Goal: Information Seeking & Learning: Check status

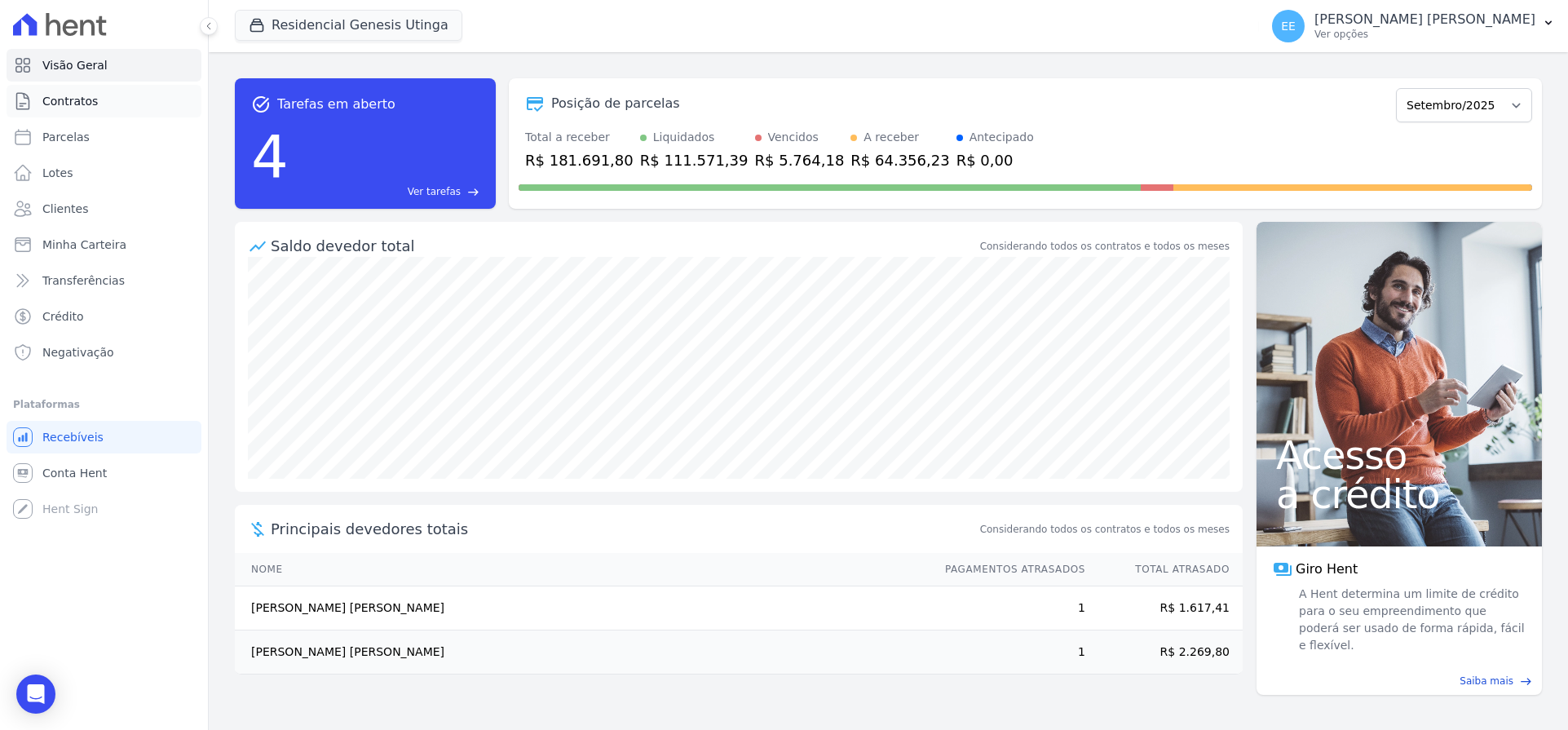
click at [101, 109] on link "Contratos" at bounding box center [103, 101] width 195 height 32
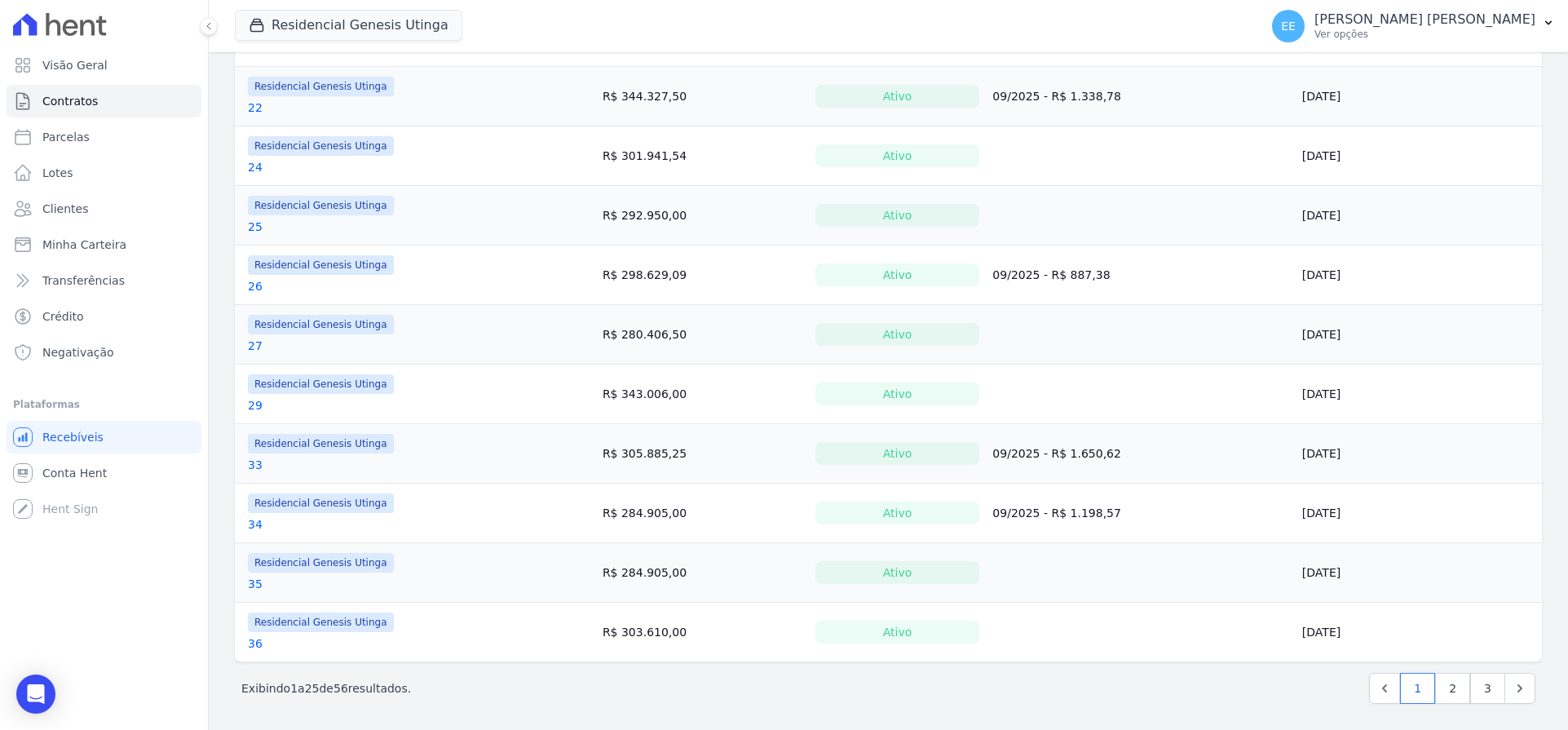
scroll to position [1125, 0]
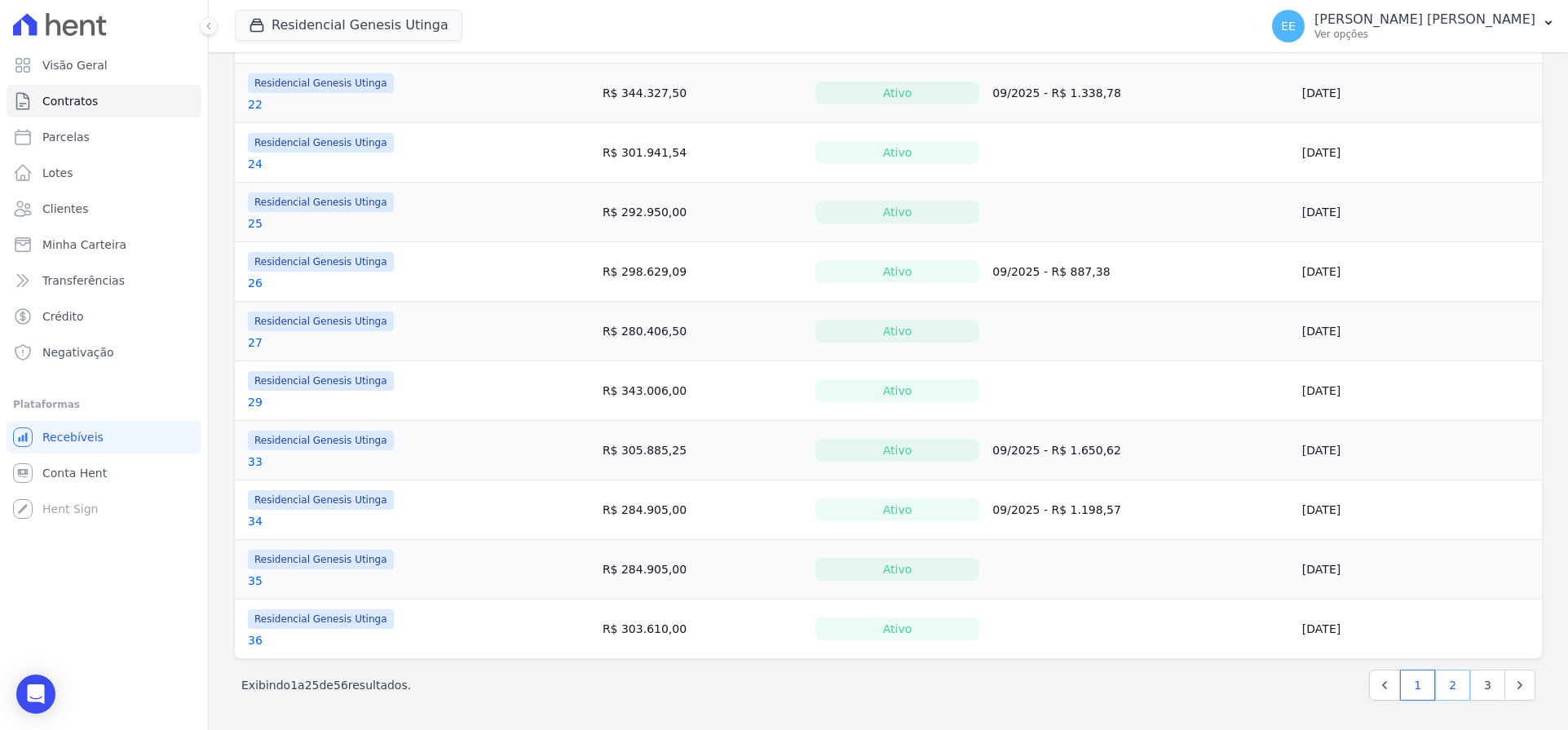
click at [1442, 679] on link "2" at bounding box center [1452, 686] width 35 height 31
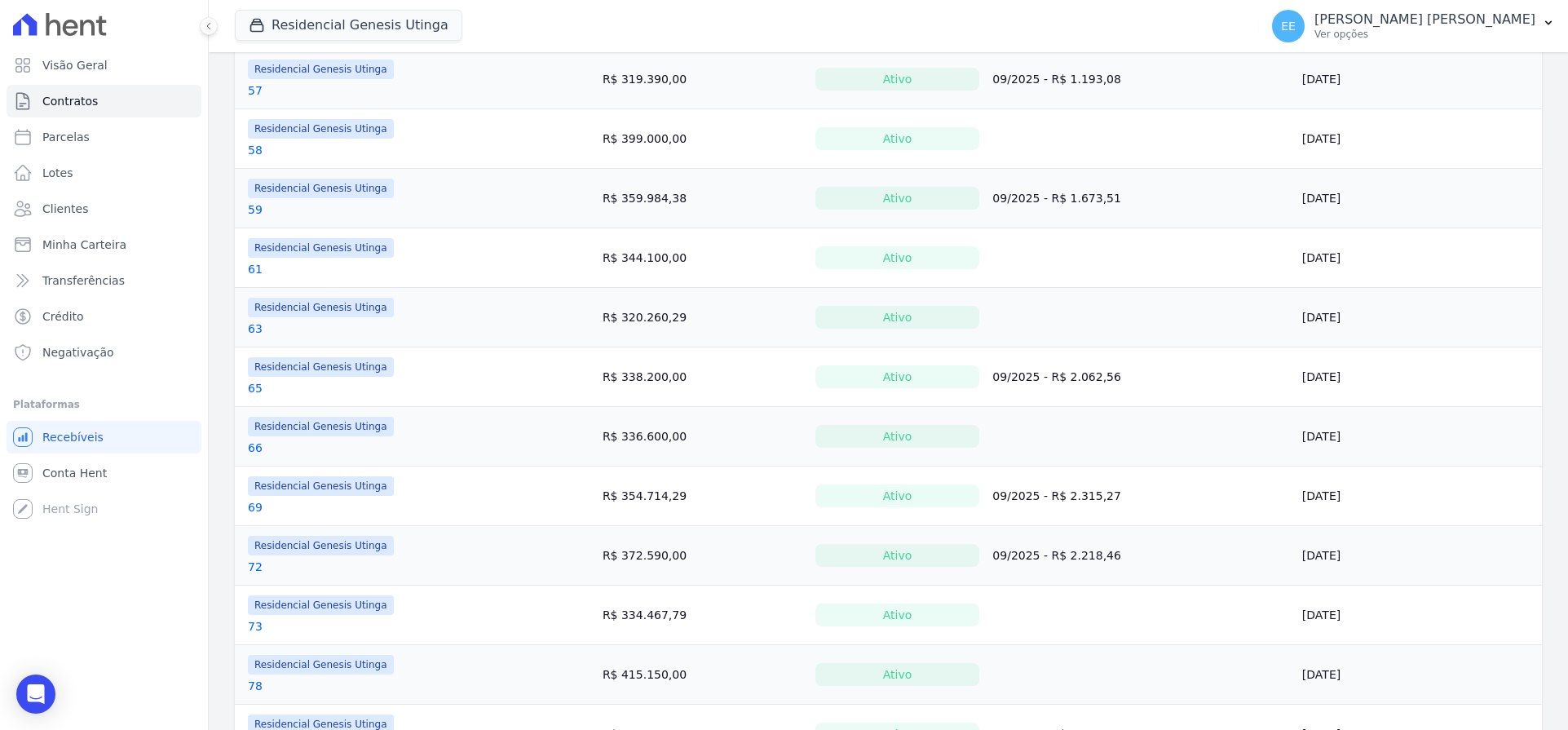
scroll to position [1125, 0]
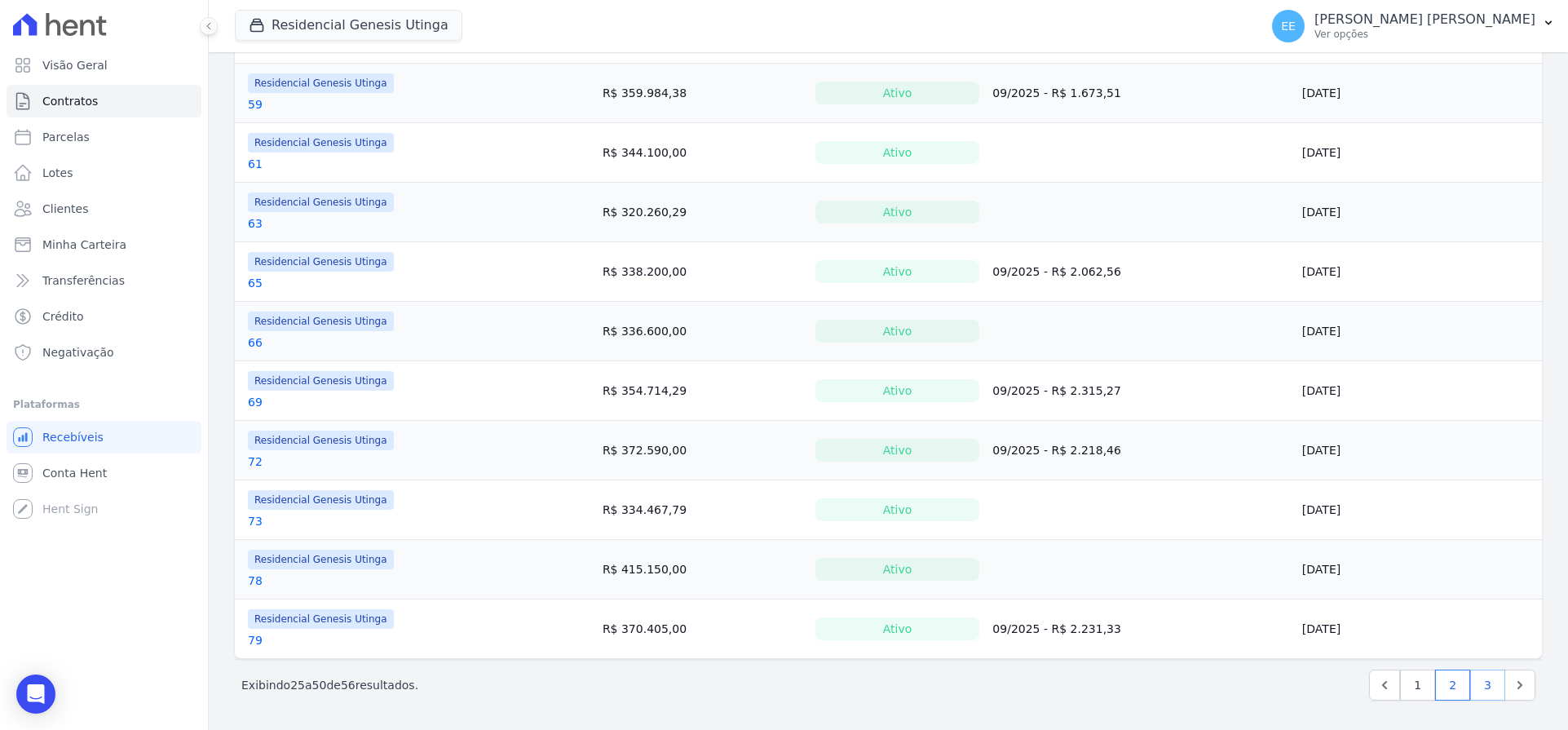
click at [1472, 682] on link "3" at bounding box center [1487, 686] width 35 height 31
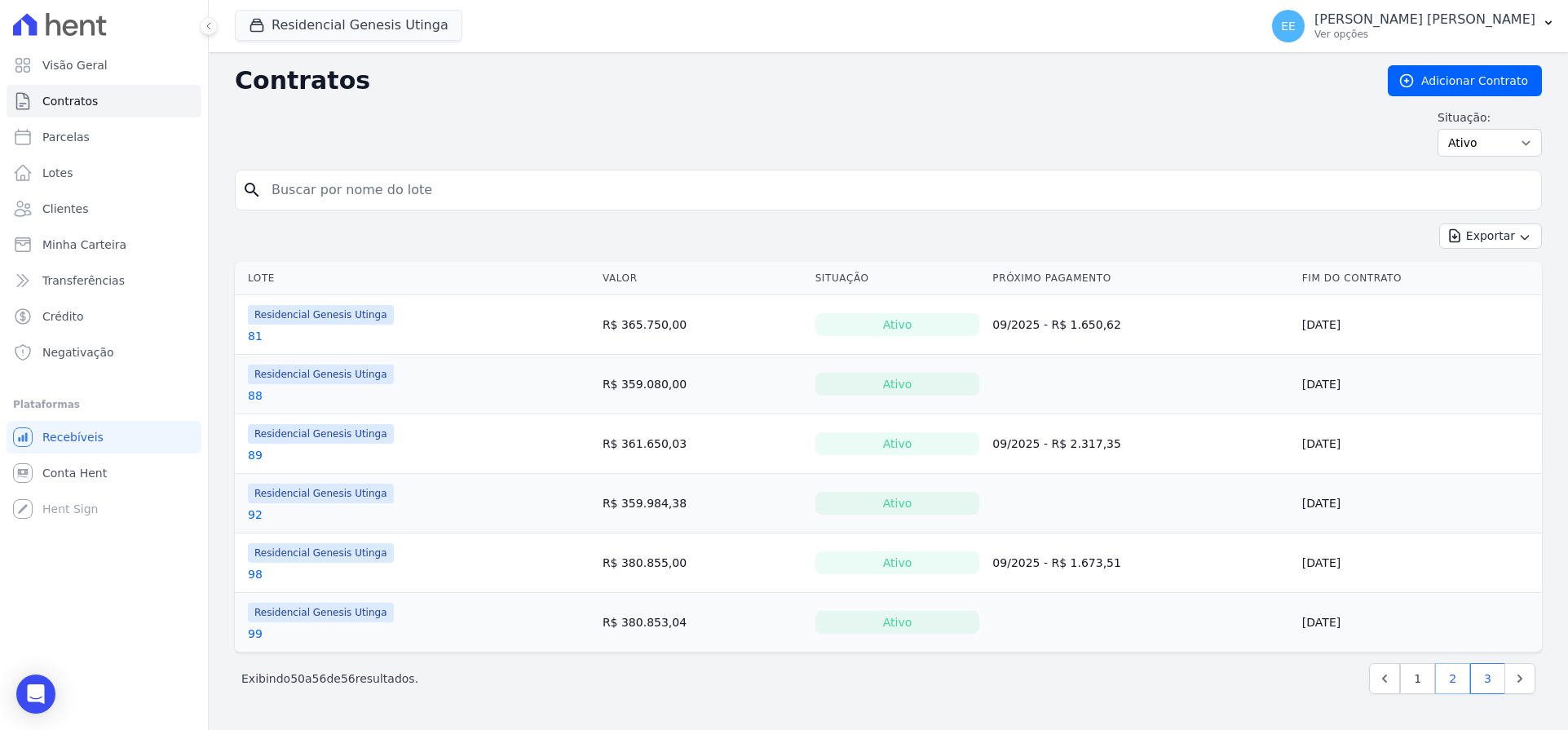
click at [1461, 676] on link "2" at bounding box center [1452, 679] width 35 height 31
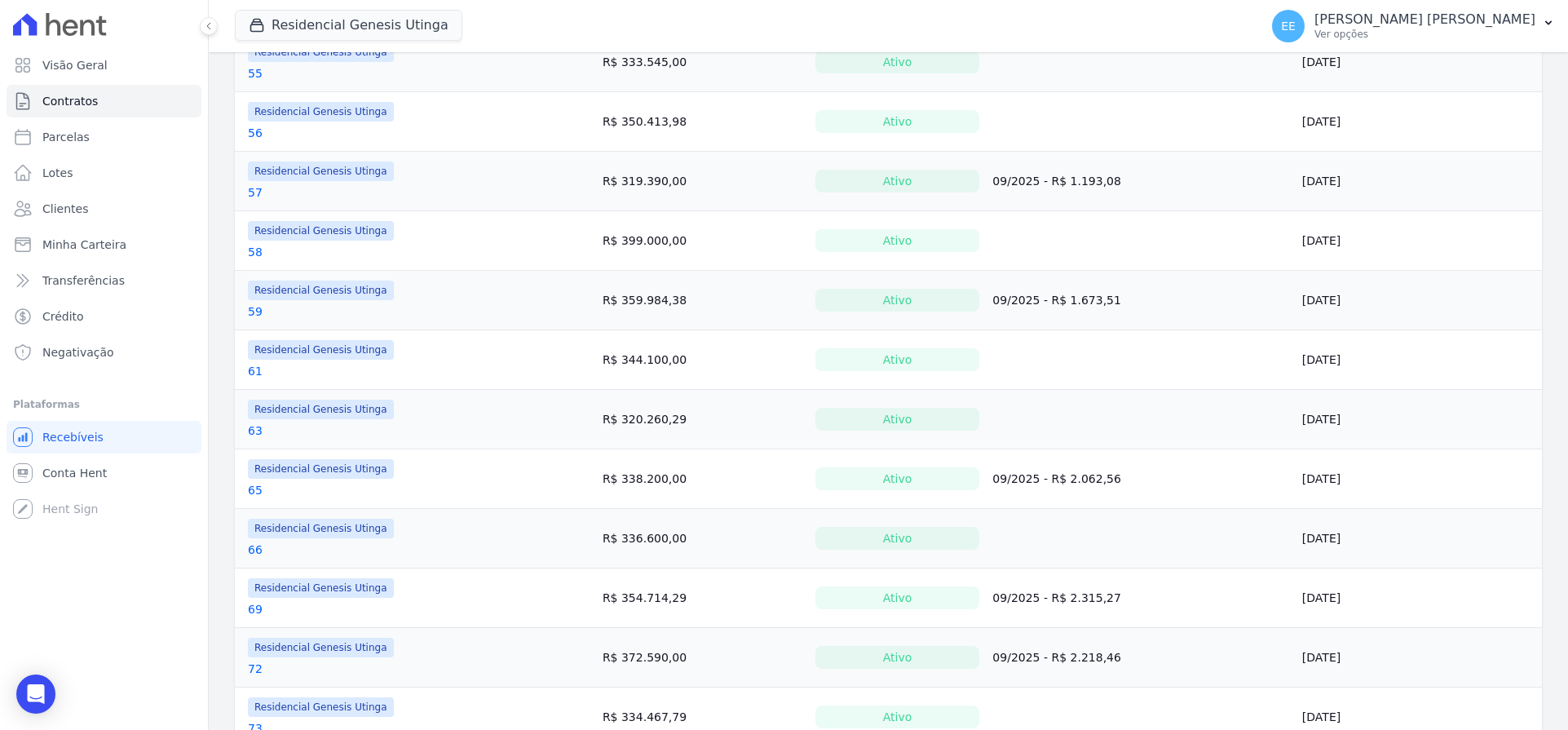
scroll to position [1125, 0]
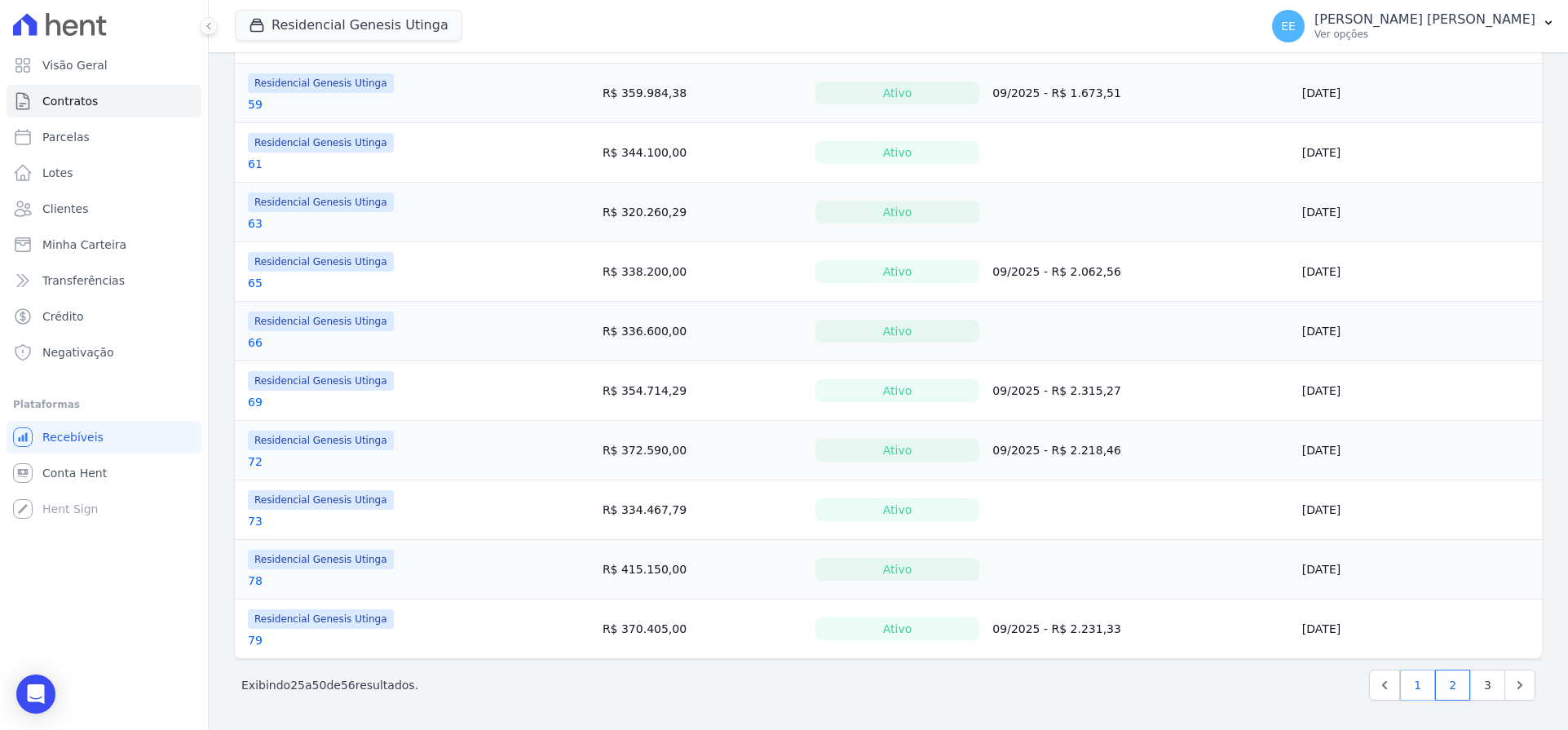
click at [1408, 679] on link "1" at bounding box center [1417, 686] width 35 height 31
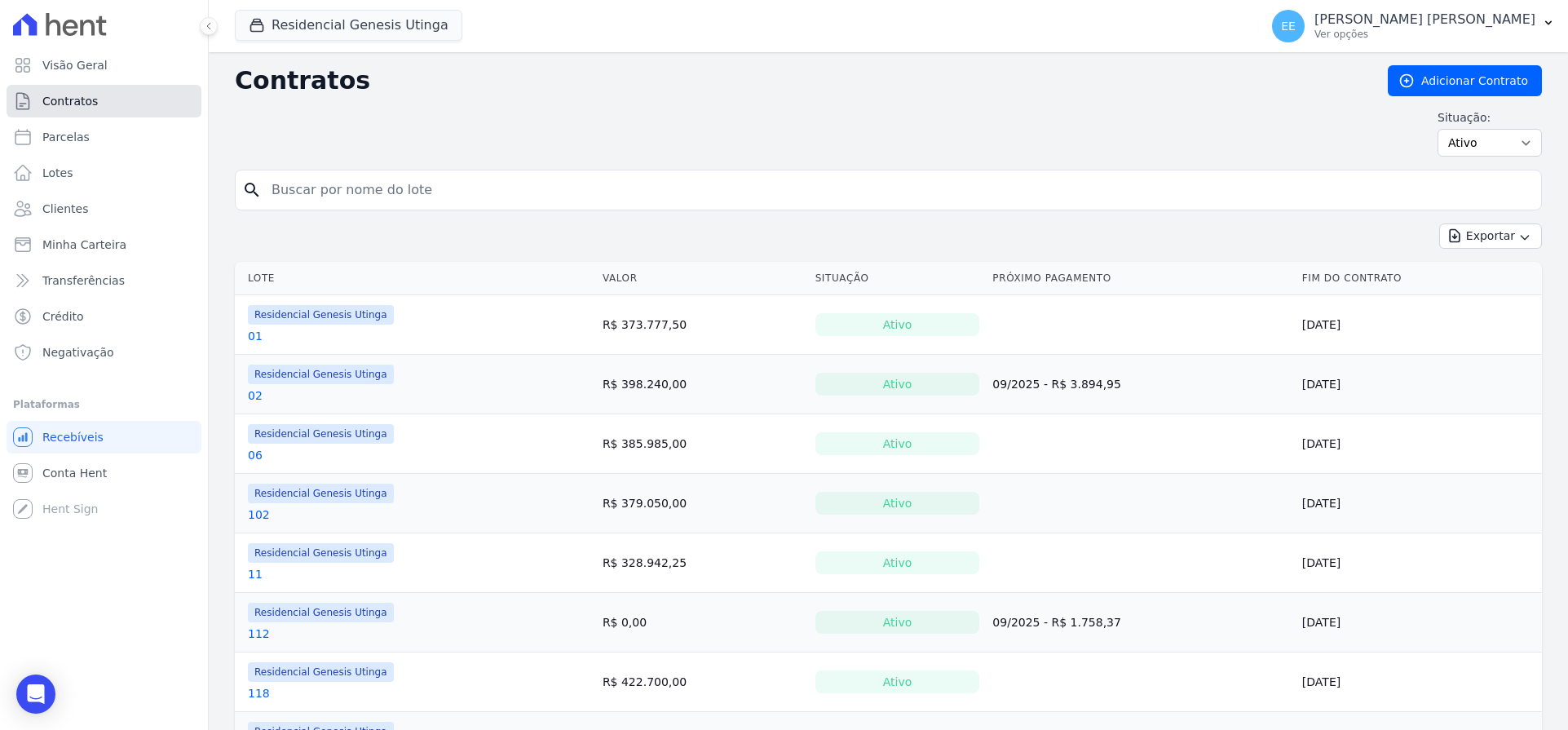
click at [79, 99] on span "Contratos" at bounding box center [70, 102] width 55 height 17
click at [82, 240] on span "Minha Carteira" at bounding box center [84, 245] width 84 height 17
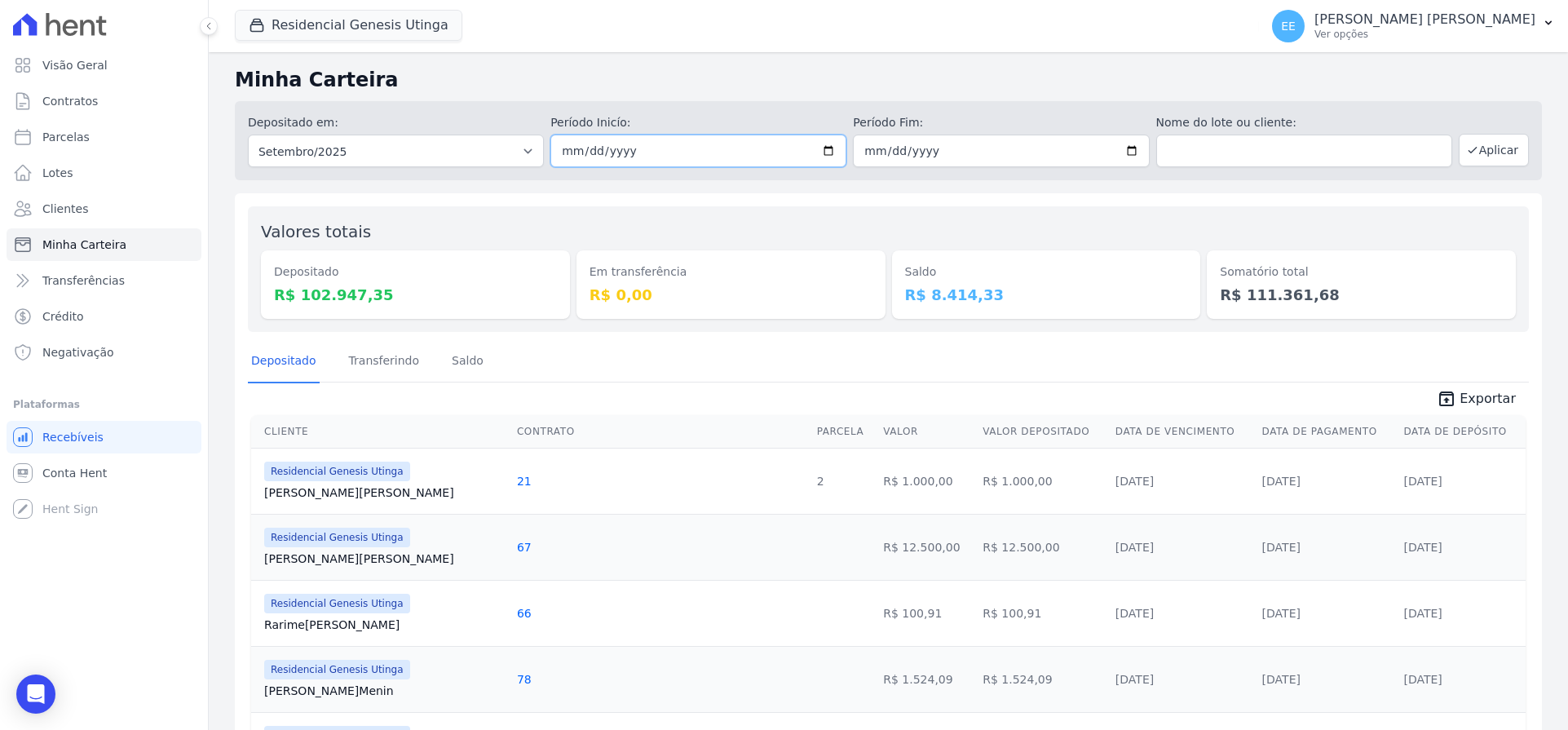
click at [825, 151] on input "[DATE]" at bounding box center [698, 150] width 296 height 32
type input "[DATE]"
click at [1114, 153] on input "[DATE]" at bounding box center [1000, 150] width 296 height 32
type input "[DATE]"
click at [1501, 151] on button "Aplicar" at bounding box center [1493, 150] width 70 height 32
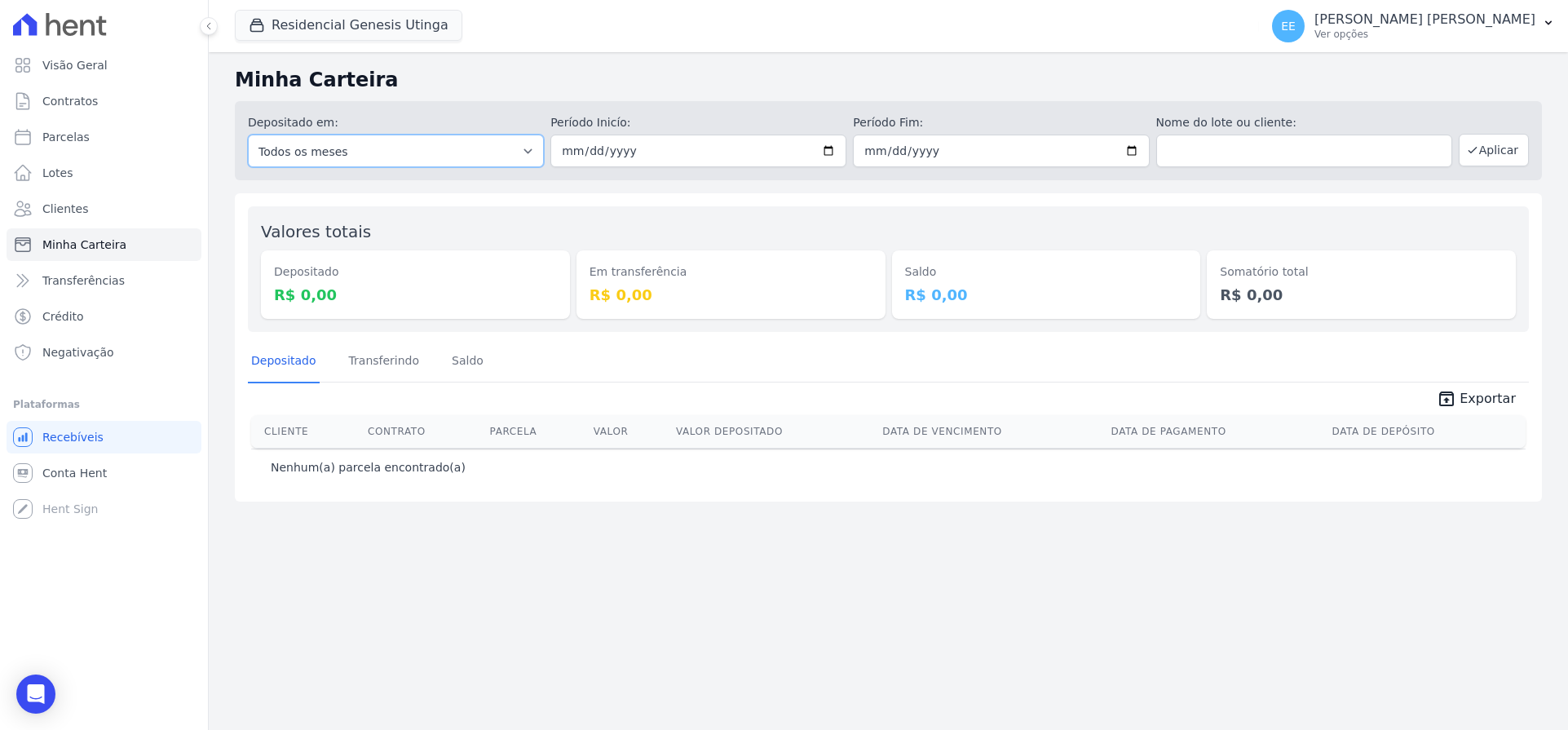
click at [513, 157] on select "Todos os meses Outubro/2023 Novembro/2023 Dezembro/2023 Janeiro/2024 Fevereiro/…" at bounding box center [396, 150] width 296 height 32
click at [95, 283] on span "Transferências" at bounding box center [83, 281] width 82 height 17
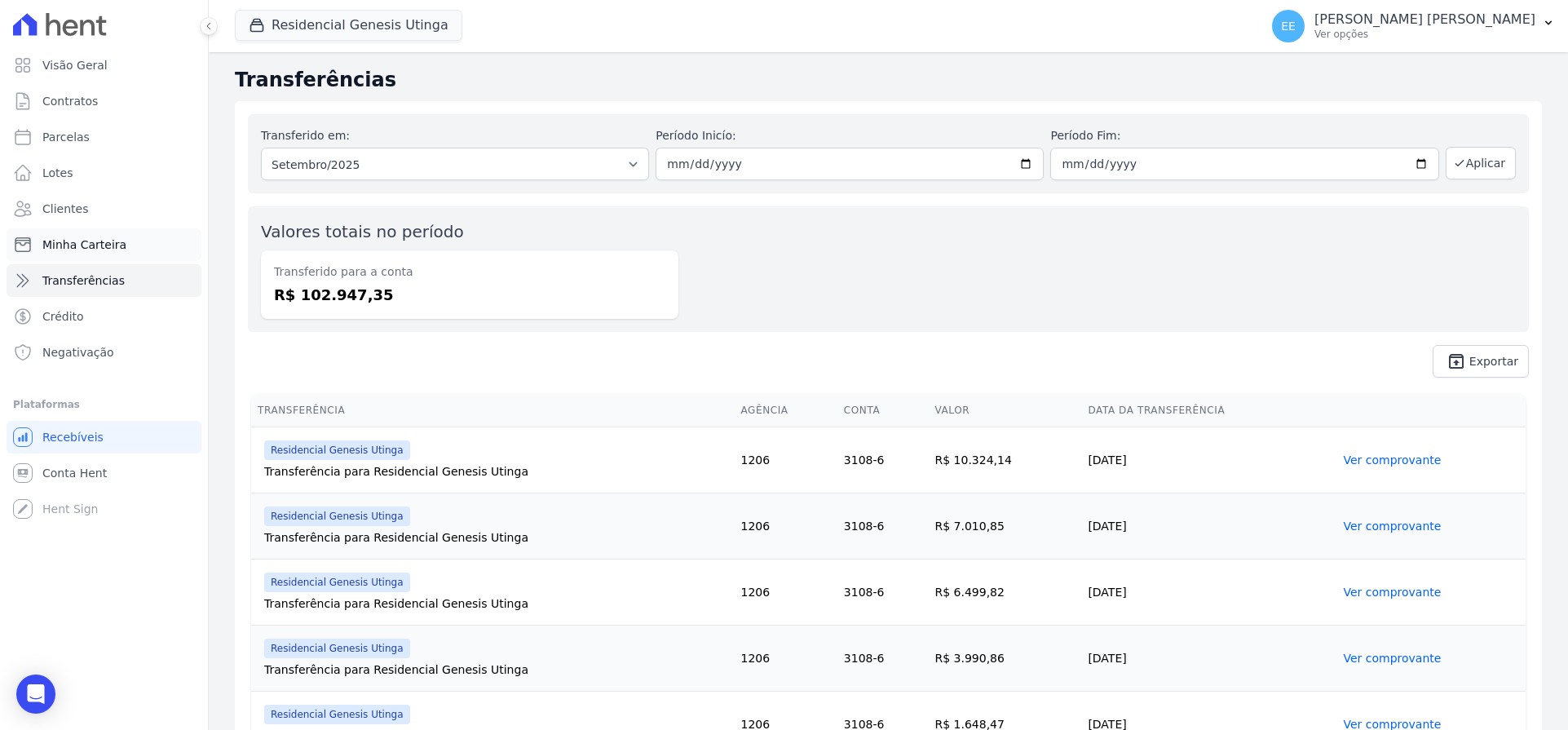
click at [74, 242] on span "Minha Carteira" at bounding box center [84, 245] width 84 height 17
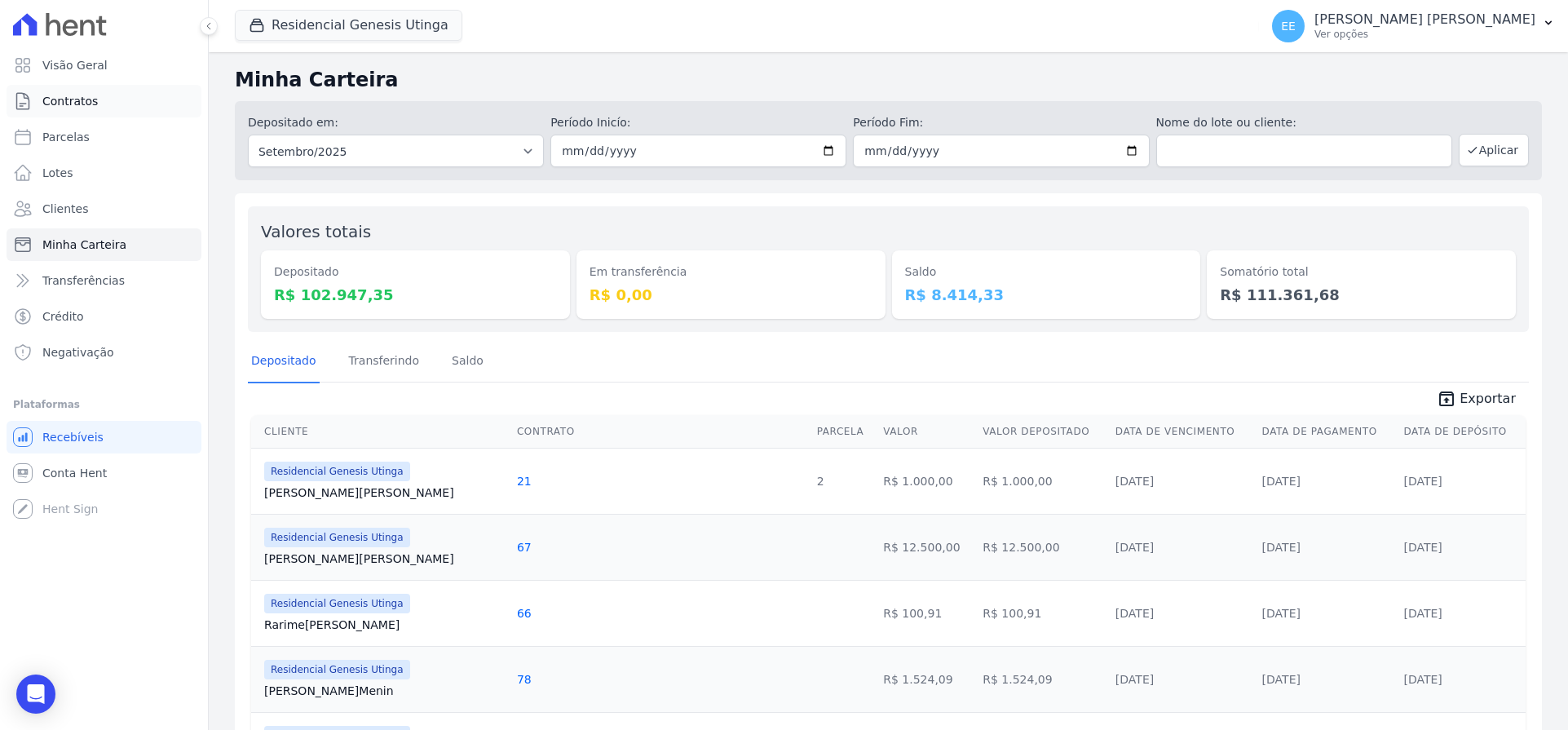
click at [89, 96] on span "Contratos" at bounding box center [70, 102] width 55 height 17
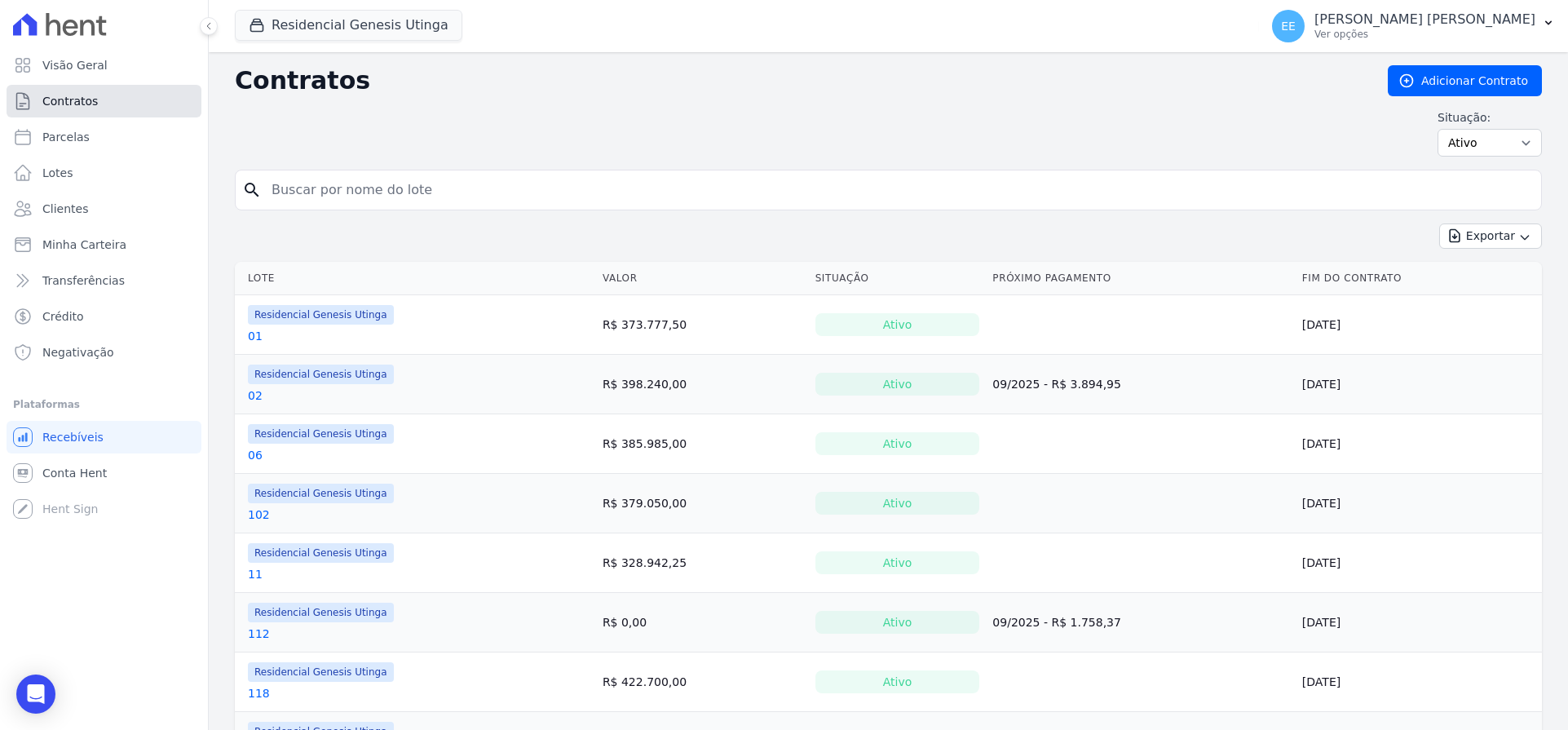
click at [63, 104] on span "Contratos" at bounding box center [70, 102] width 55 height 17
click at [111, 99] on link "Contratos" at bounding box center [103, 101] width 195 height 32
